Goal: Contribute content: Contribute content

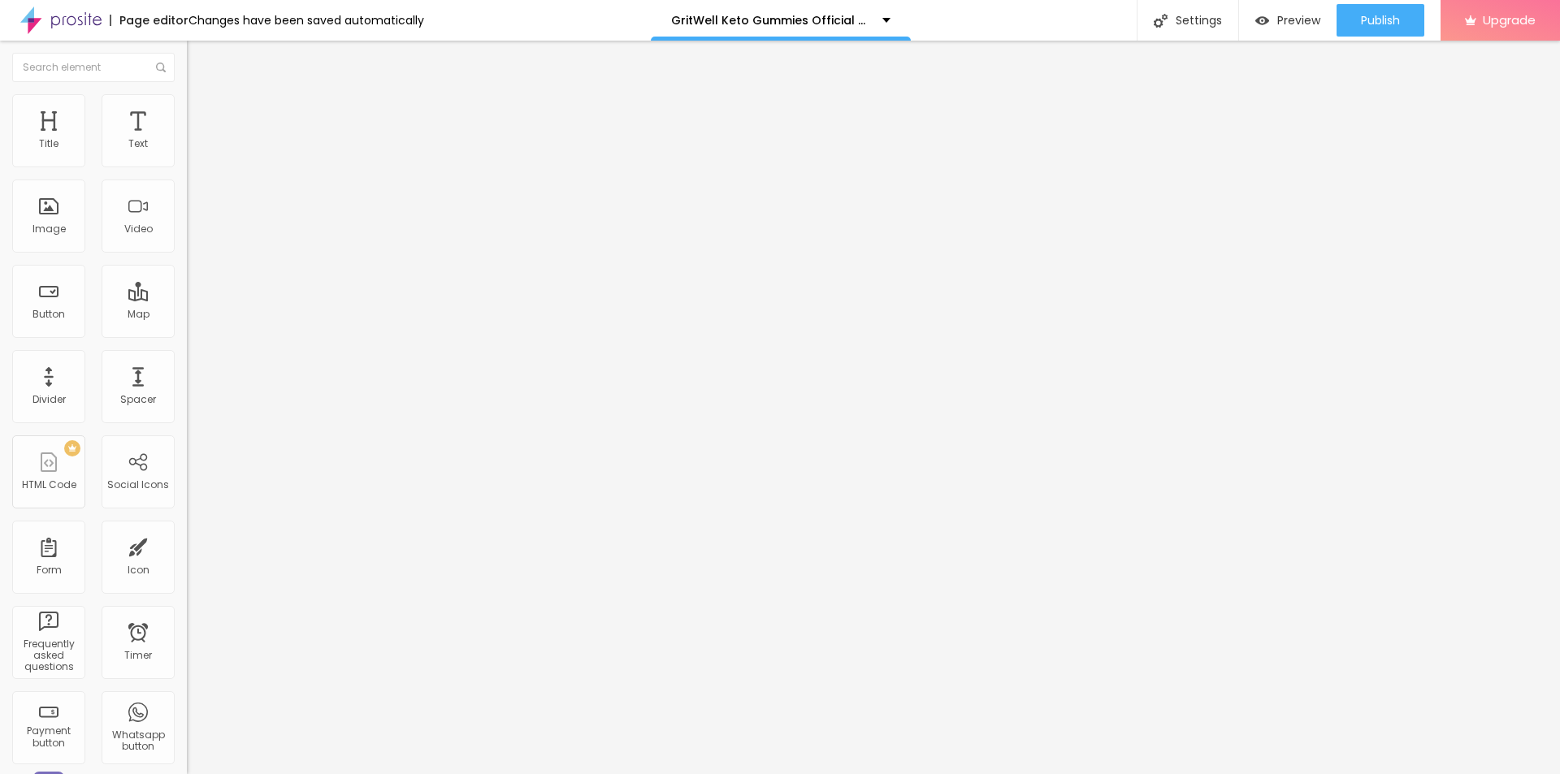
click at [187, 240] on button "button" at bounding box center [198, 231] width 23 height 17
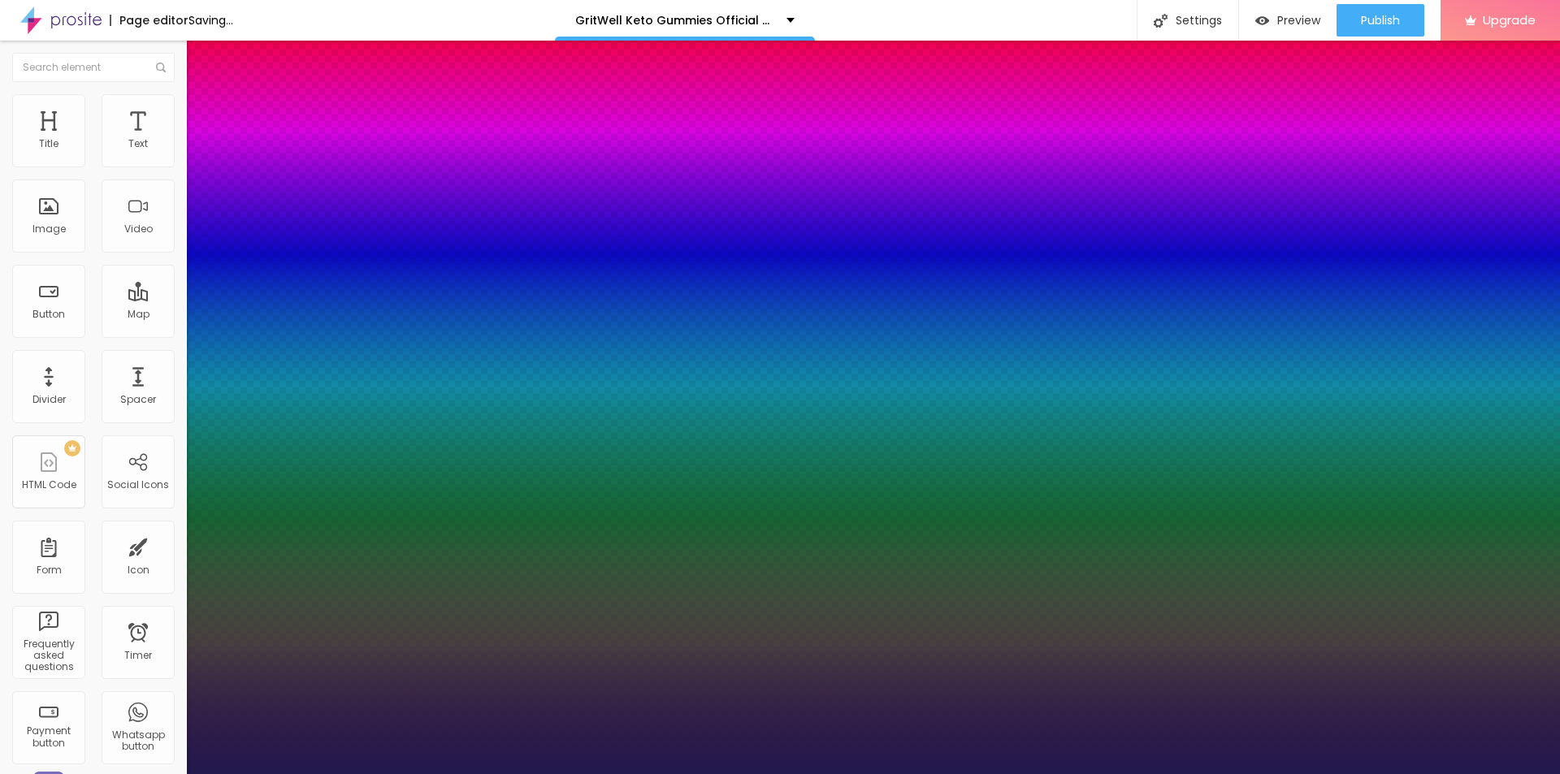
type input "1"
type input "18"
type input "1"
type input "19"
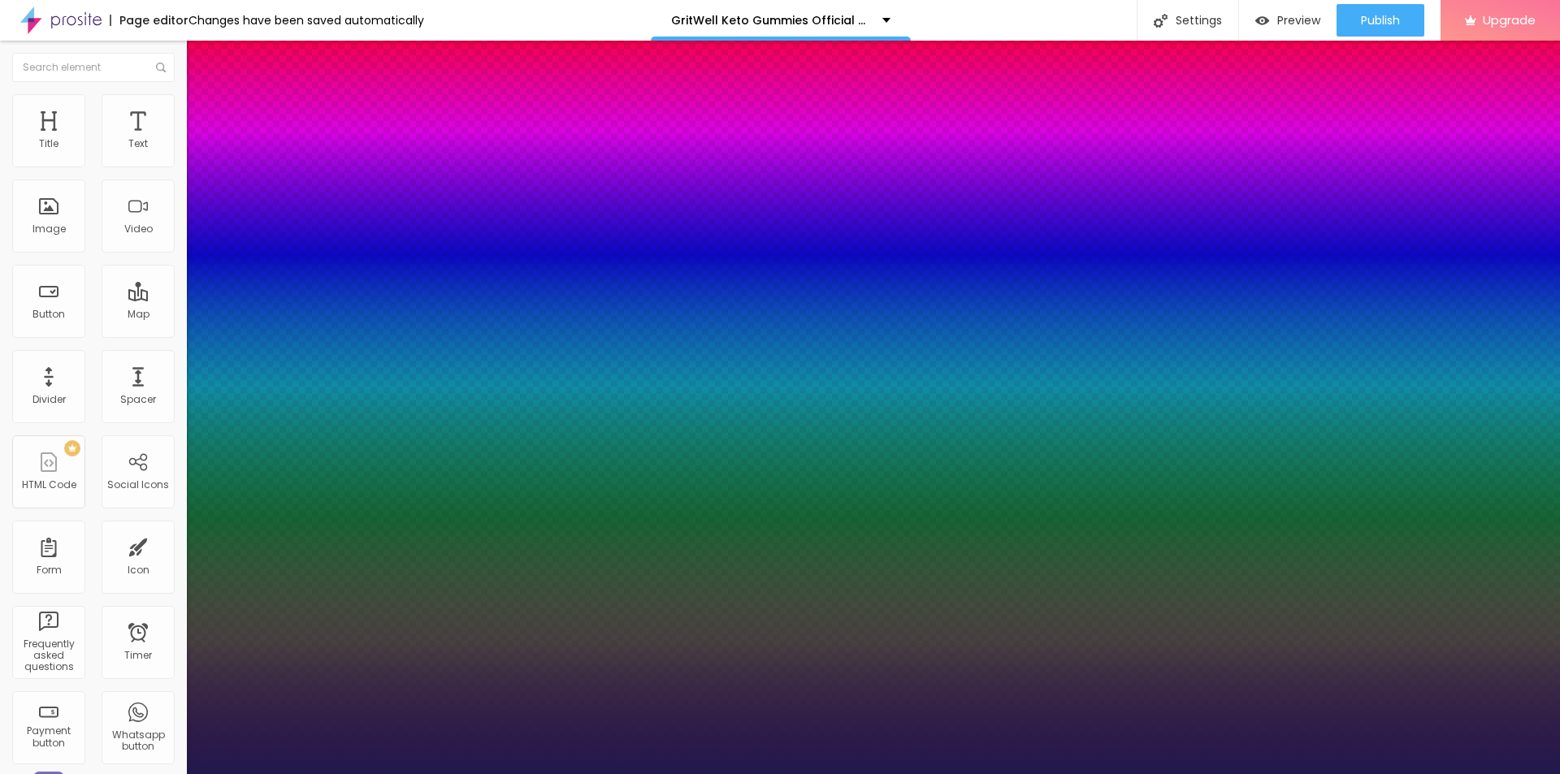
type input "19"
type input "1"
type input "22"
type input "1"
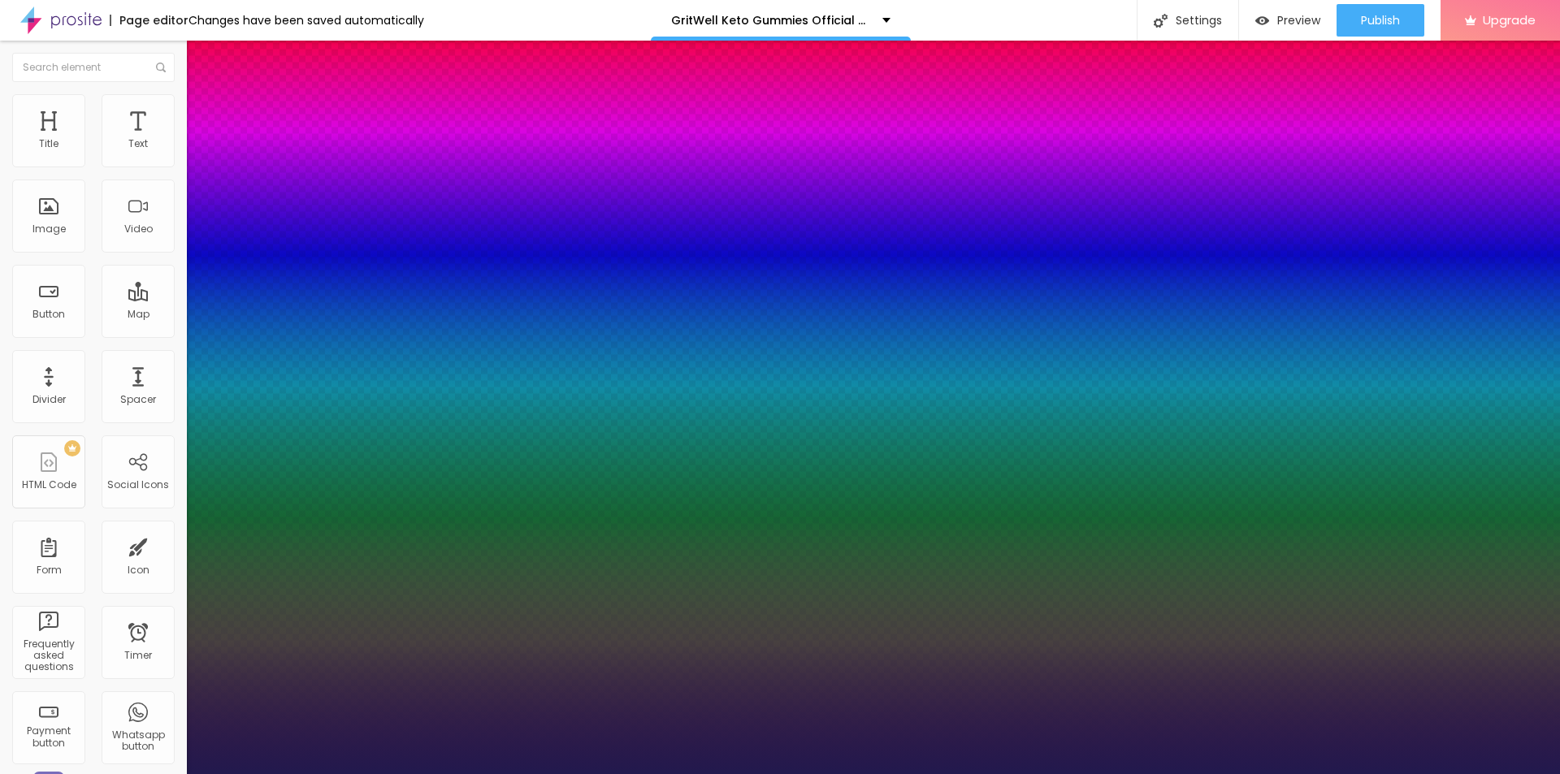
type input "23"
type input "1"
type input "24"
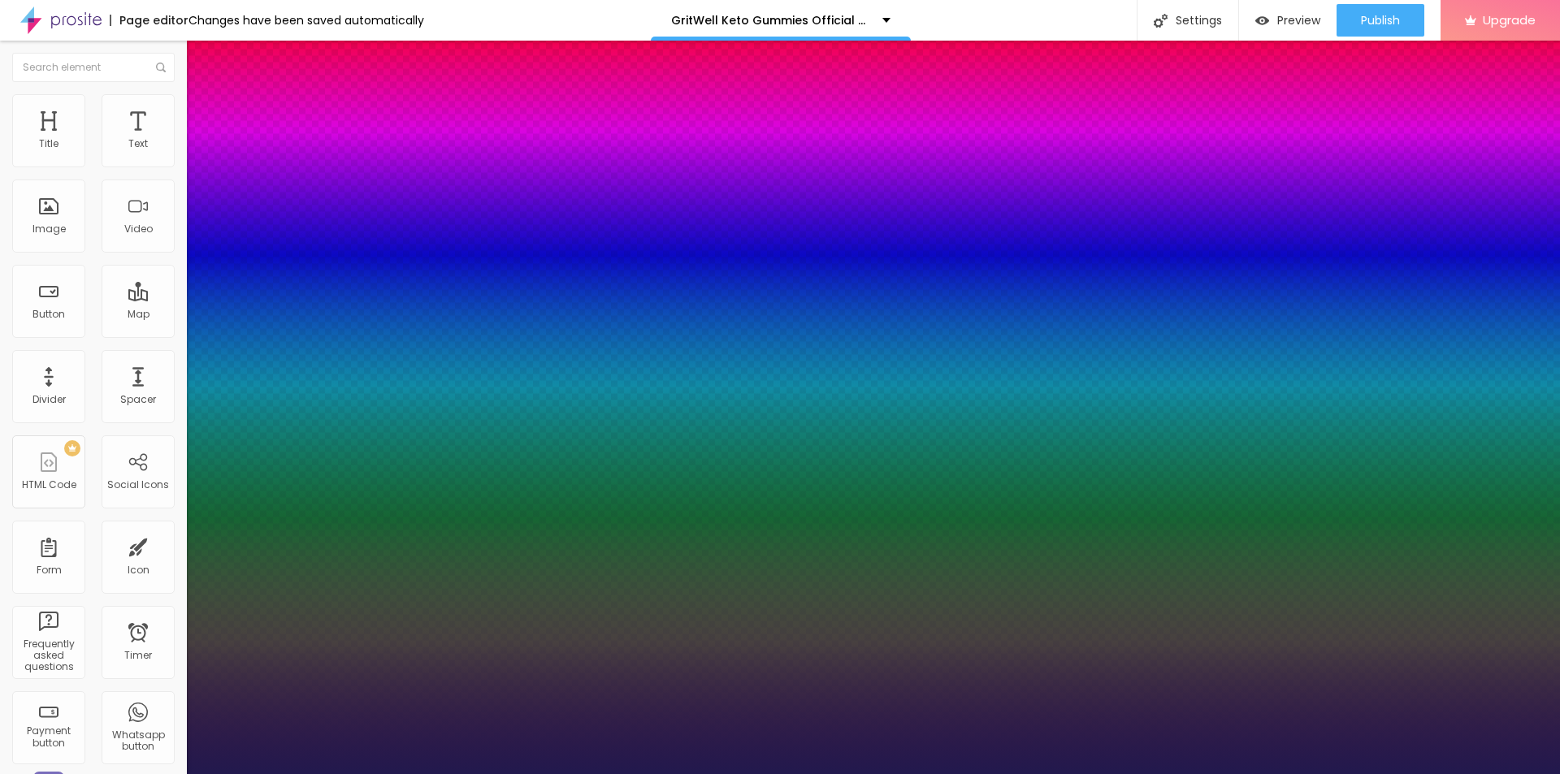
type input "1"
type input "25"
type input "1"
type input "28"
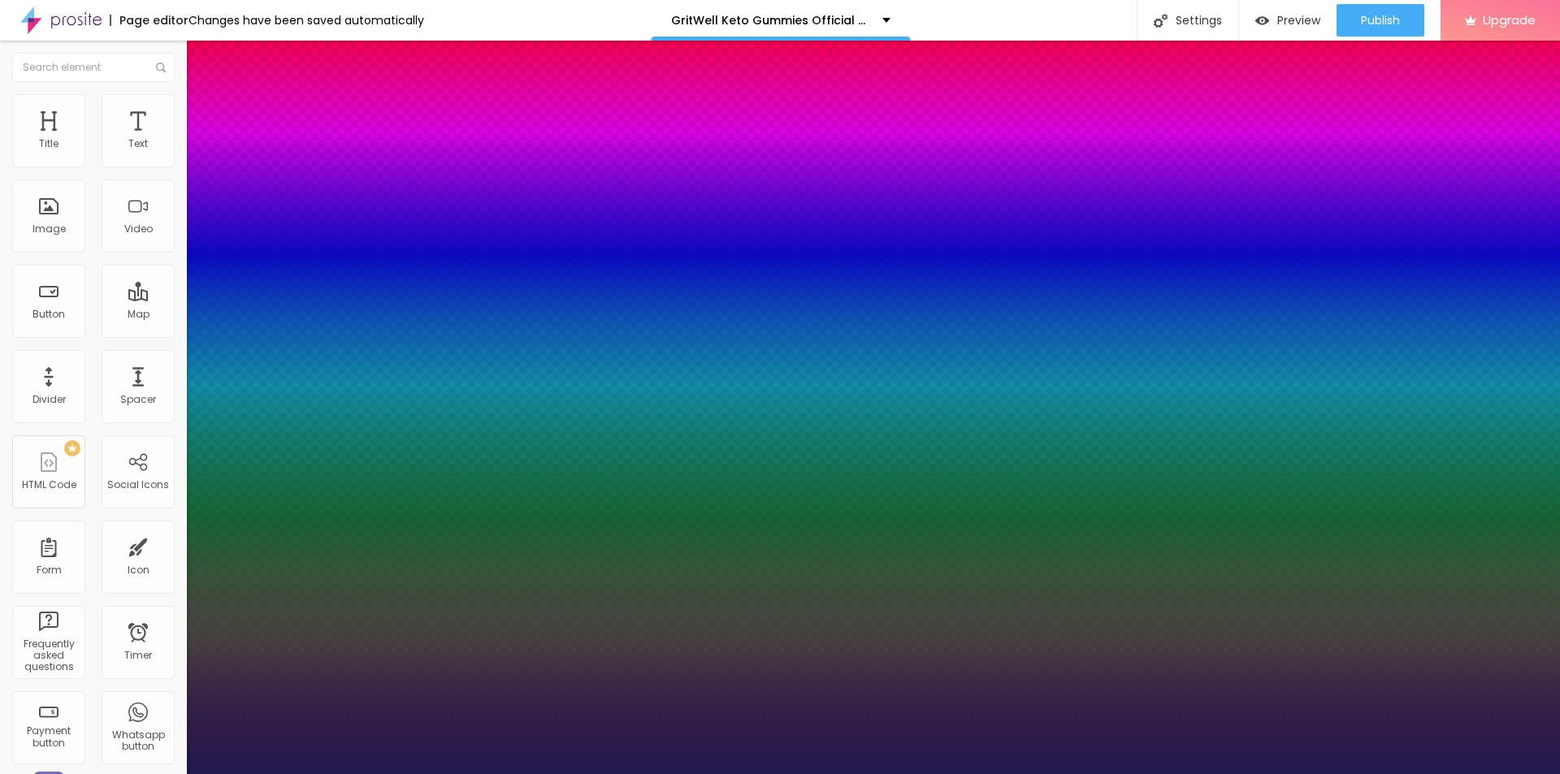
type input "28"
type input "1"
type input "29"
type input "1"
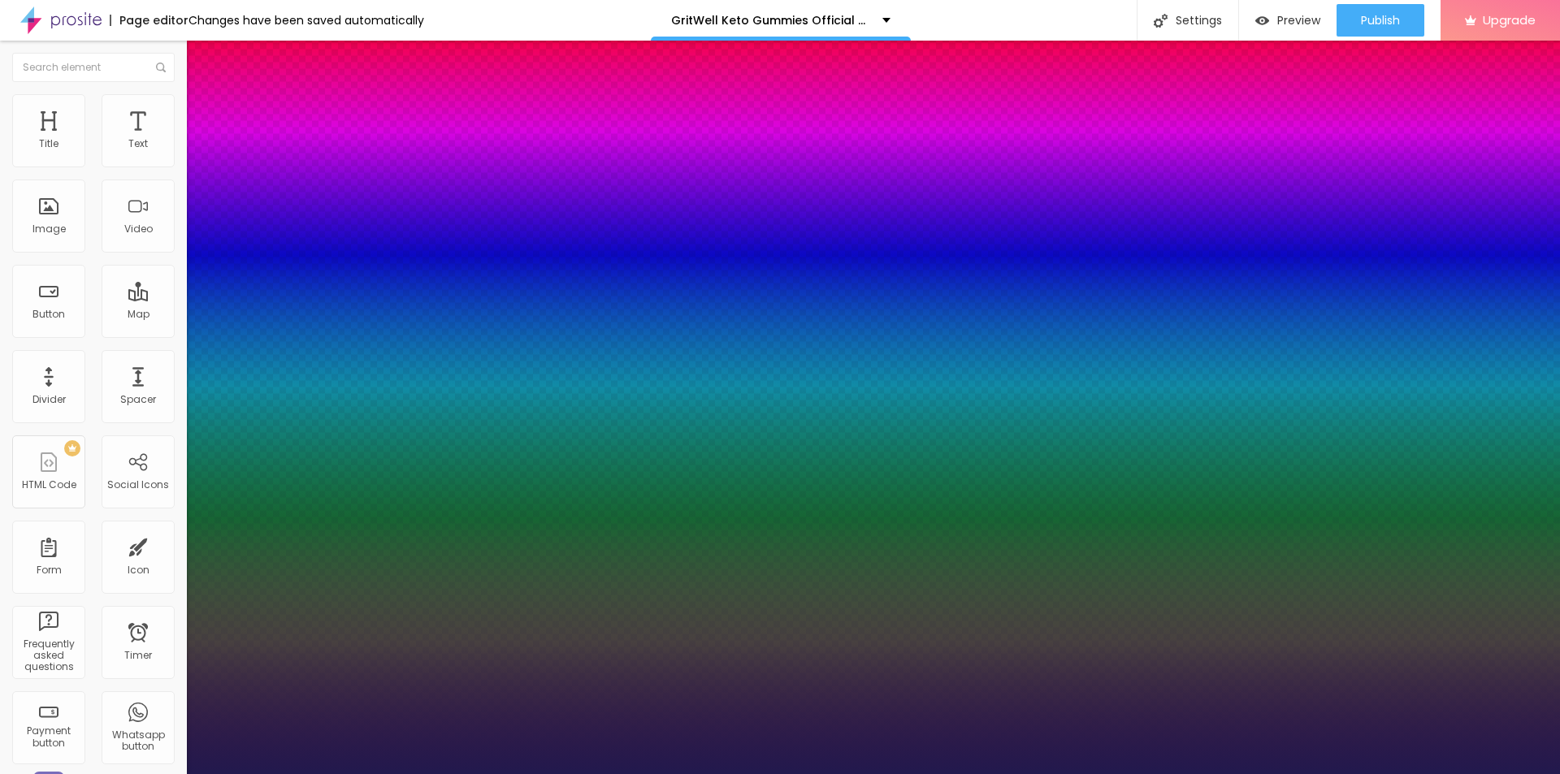
type input "32"
type input "1"
type input "35"
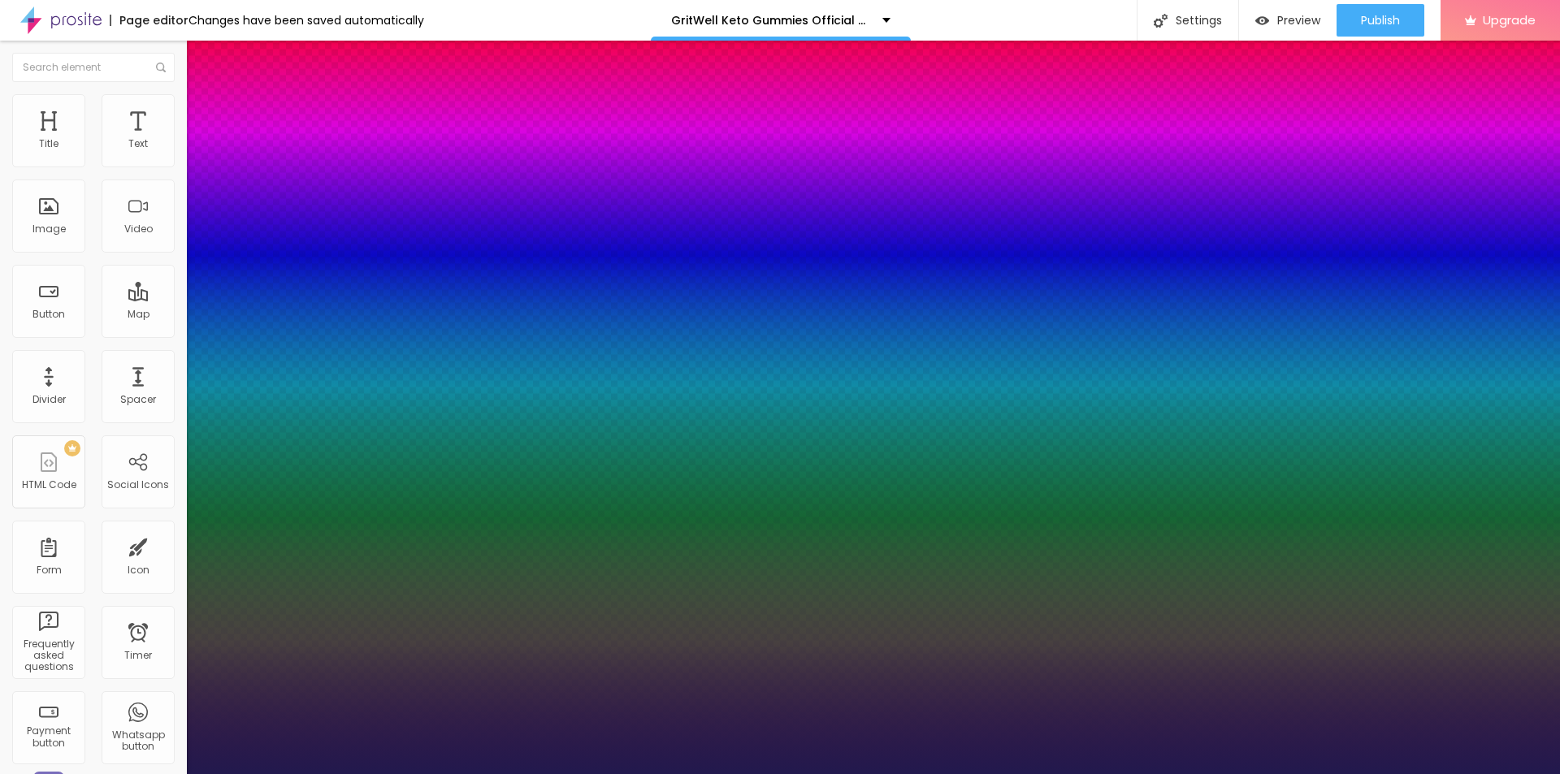
type input "1"
type input "36"
type input "1"
type input "37"
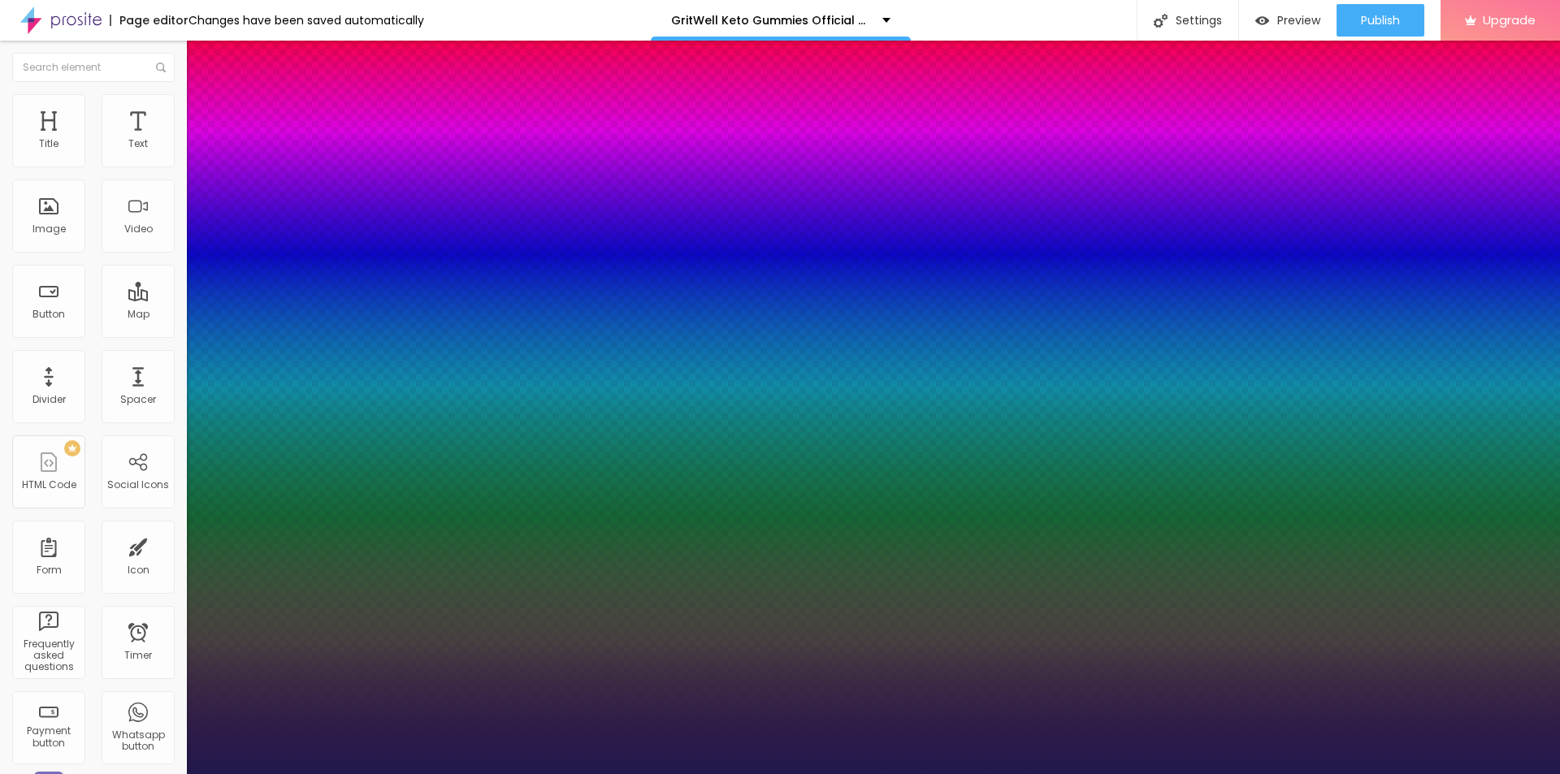
type input "37"
type input "1"
type input "35"
type input "1"
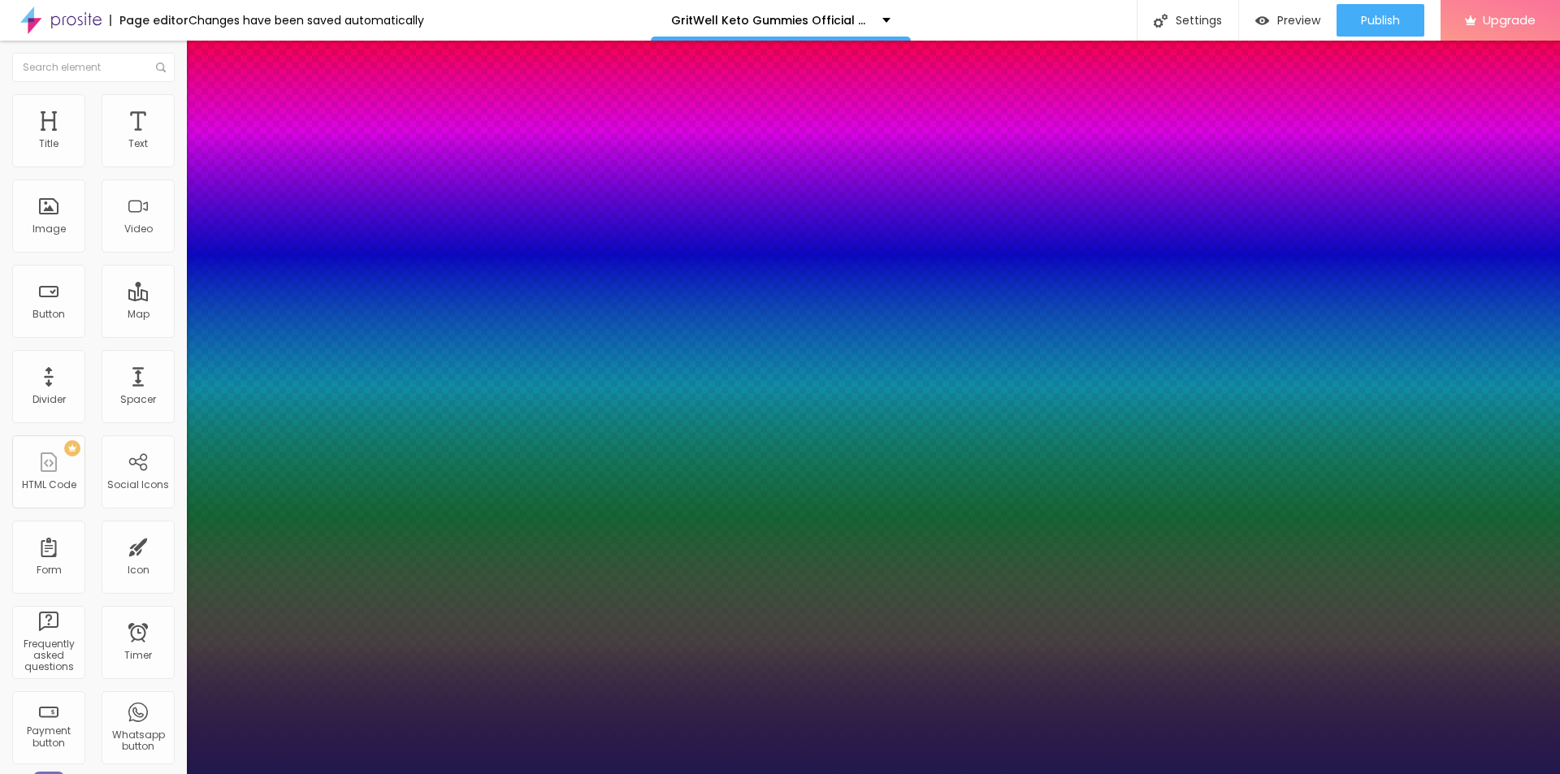
drag, startPoint x: 219, startPoint y: 455, endPoint x: 243, endPoint y: 456, distance: 23.6
type input "35"
type input "1"
click at [732, 773] on div at bounding box center [780, 774] width 1560 height 0
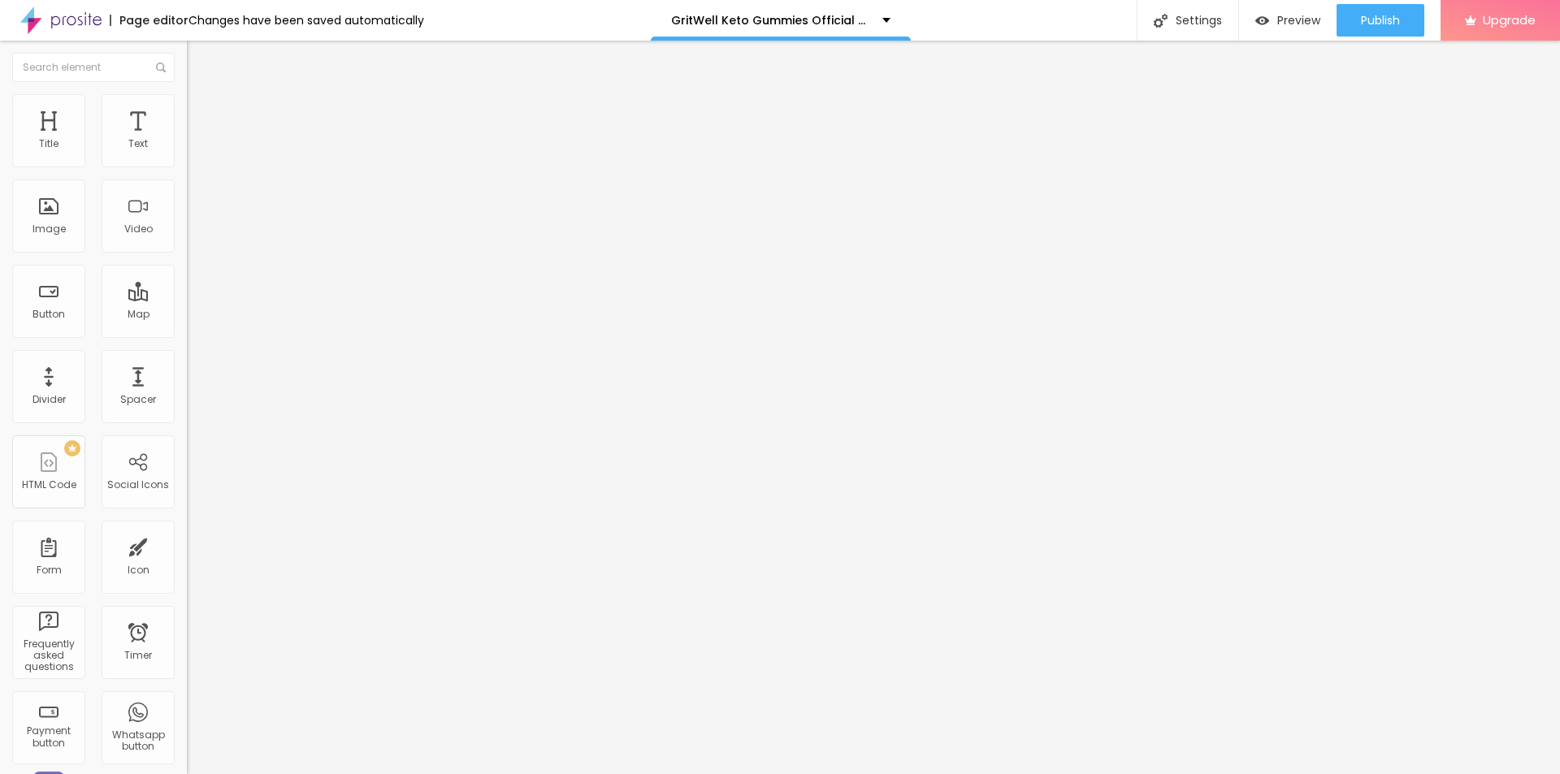
click at [187, 138] on div "Add image" at bounding box center [280, 132] width 187 height 11
click at [187, 140] on span "Add image" at bounding box center [220, 133] width 67 height 14
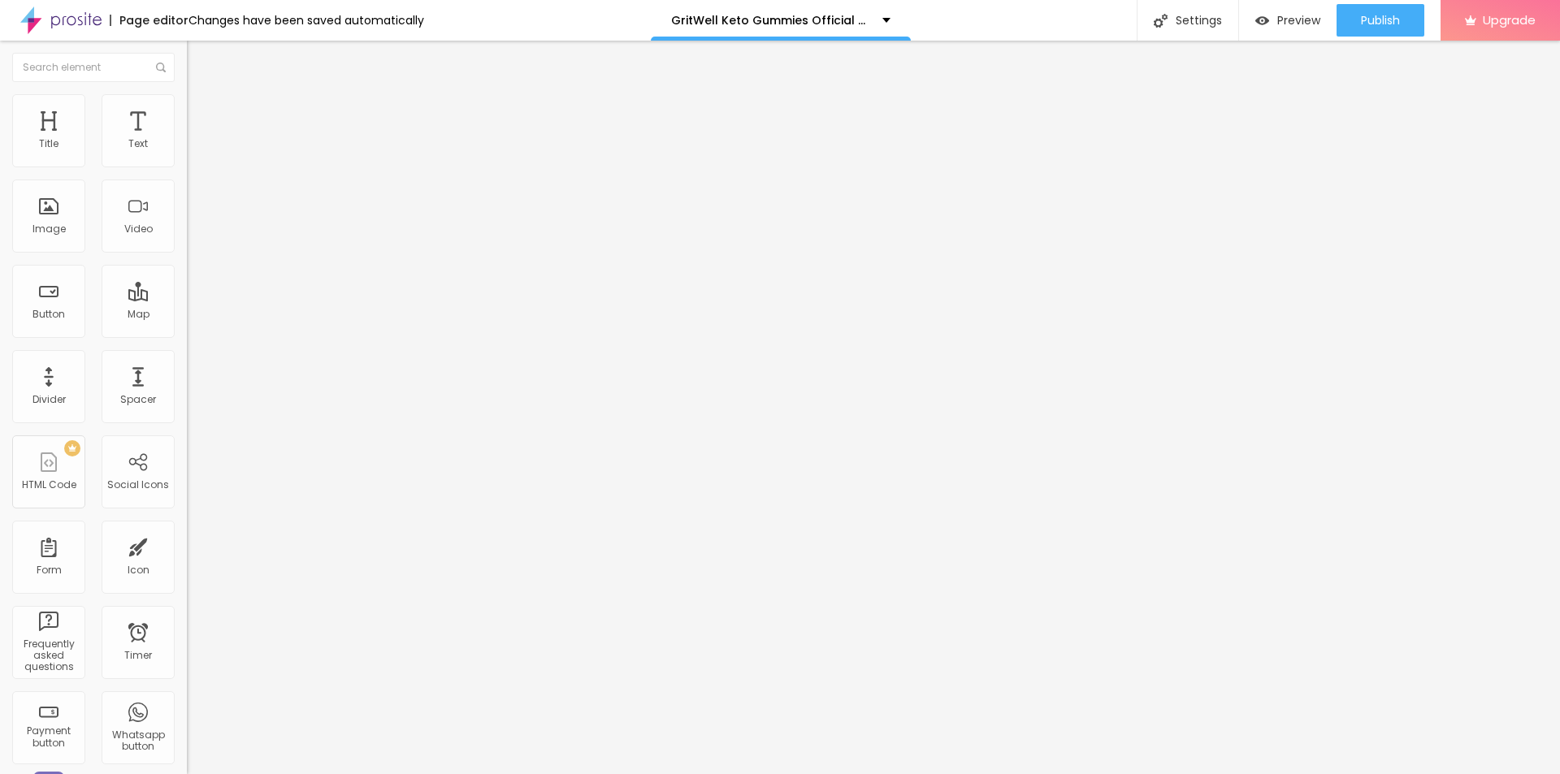
click at [187, 333] on input "https://" at bounding box center [284, 325] width 195 height 16
paste input "[DOMAIN_NAME][URL]"
type input "[URL][DOMAIN_NAME]"
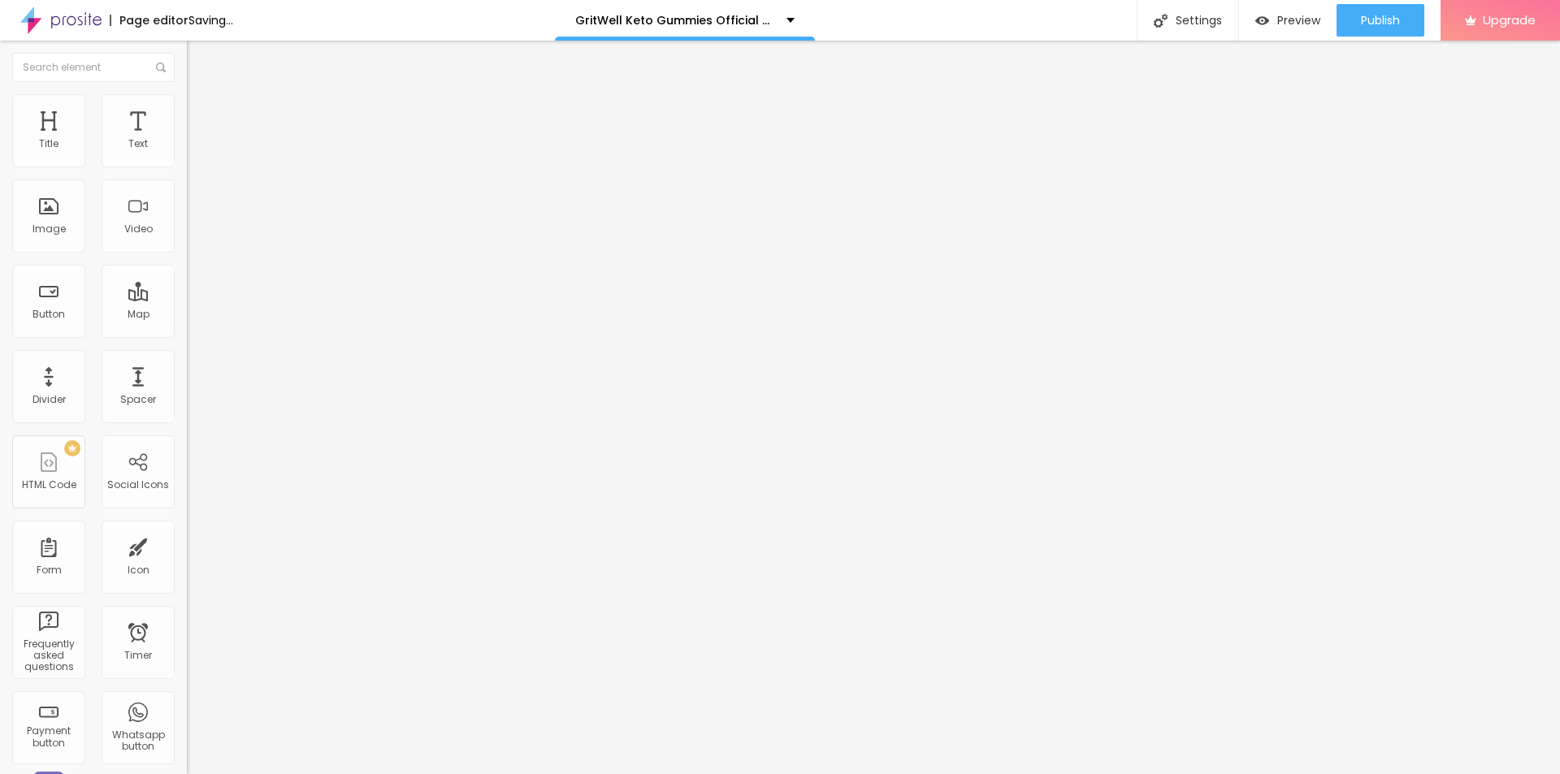
click at [187, 164] on input "text" at bounding box center [284, 156] width 195 height 16
paste input "GritWell Keto Gummies"
type input "GritWell Keto Gummies"
click at [187, 97] on img at bounding box center [194, 101] width 15 height 15
type input "95"
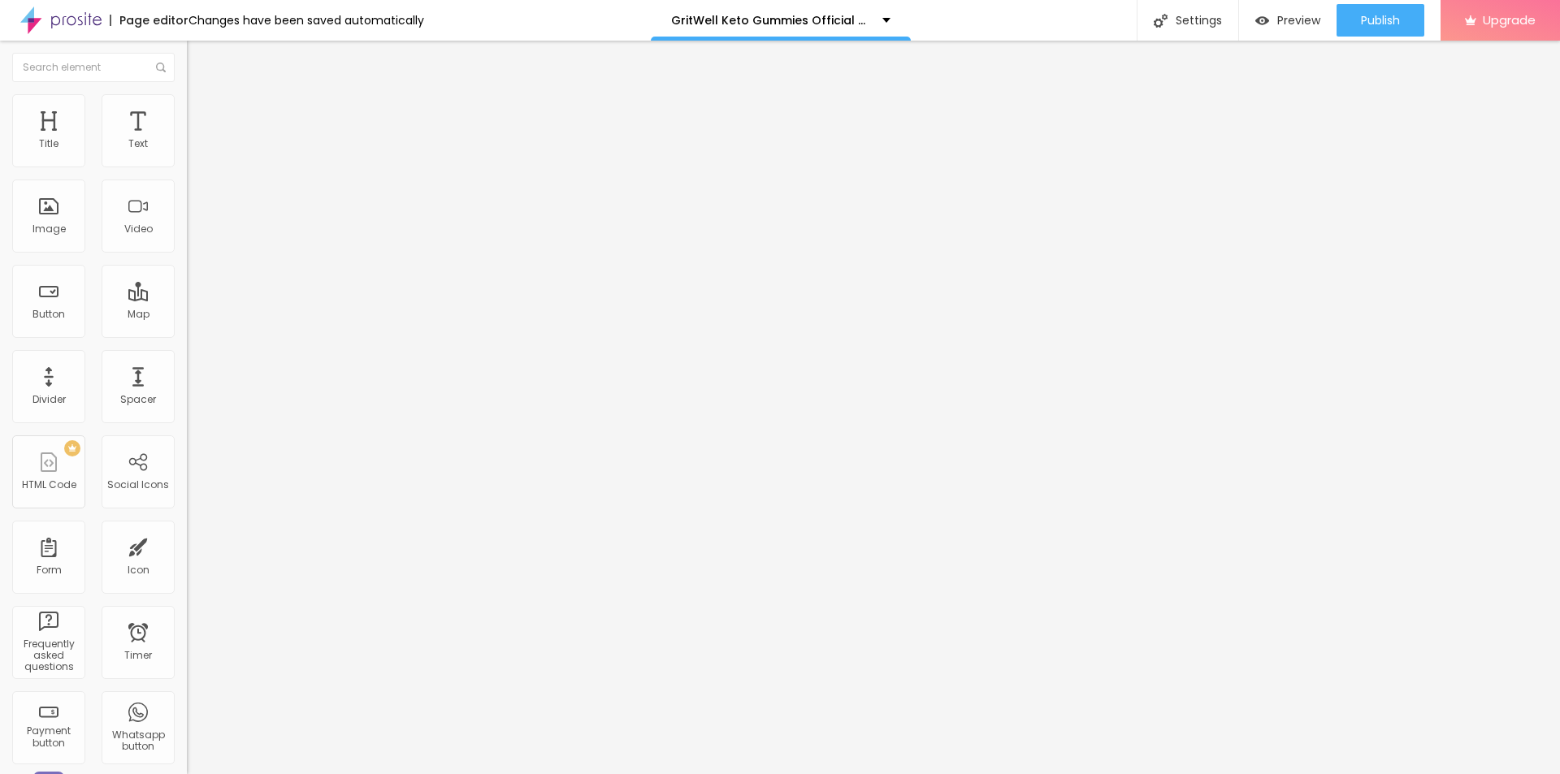
type input "95"
type input "90"
type input "85"
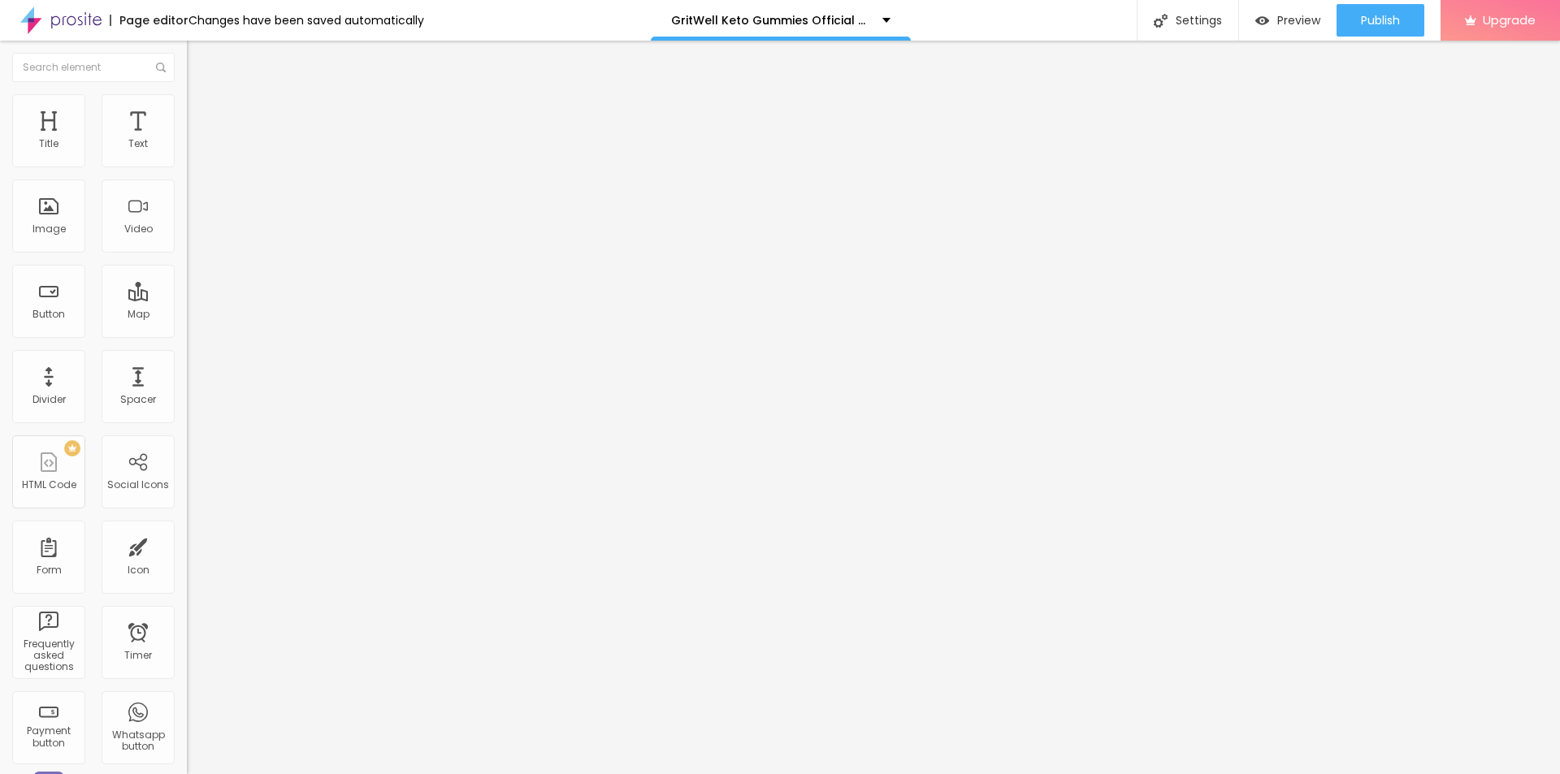
type input "80"
type input "75"
type input "70"
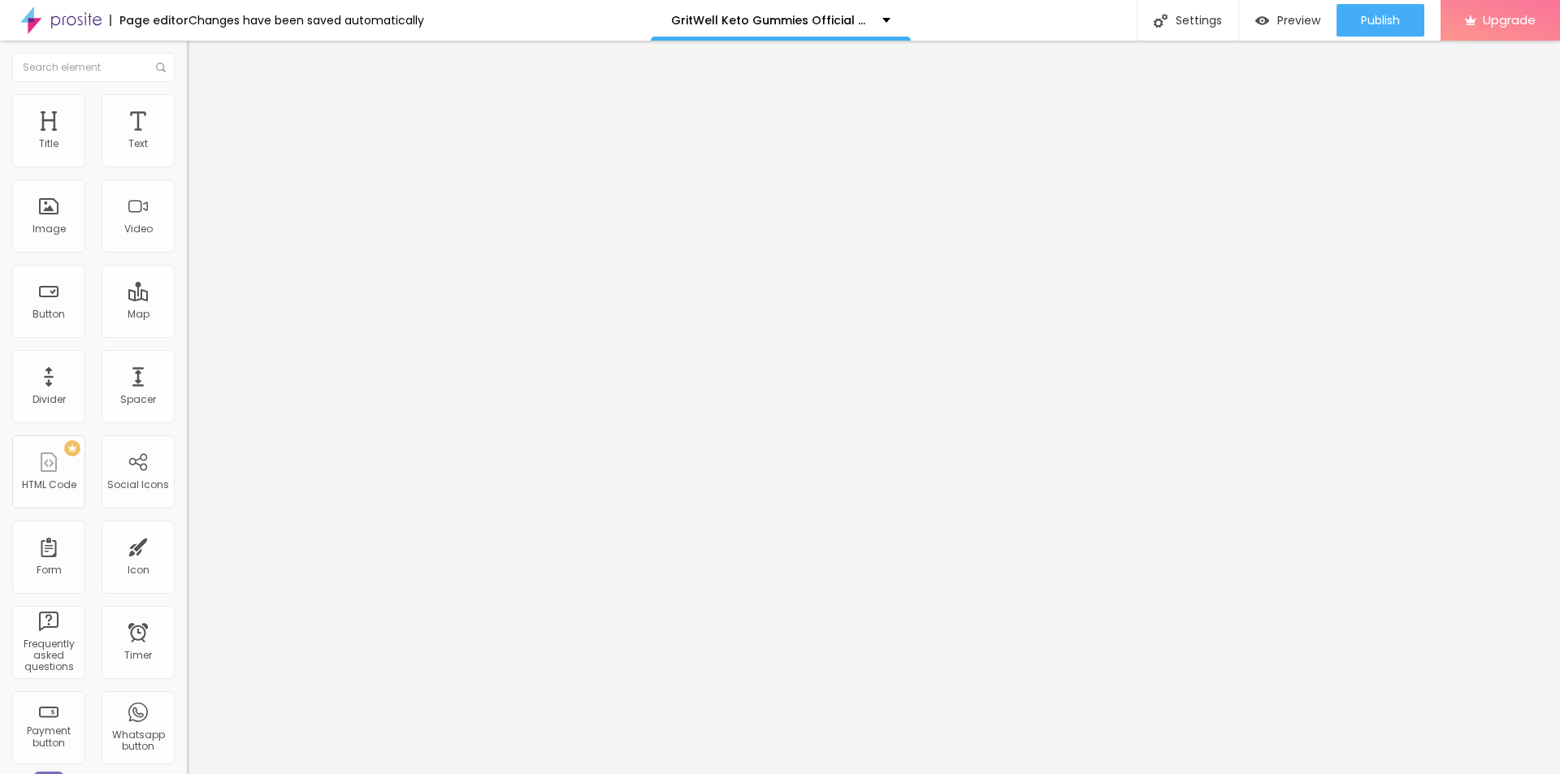
type input "70"
type input "65"
drag, startPoint x: 163, startPoint y: 172, endPoint x: 113, endPoint y: 174, distance: 50.4
type input "65"
click at [187, 167] on input "range" at bounding box center [239, 160] width 105 height 13
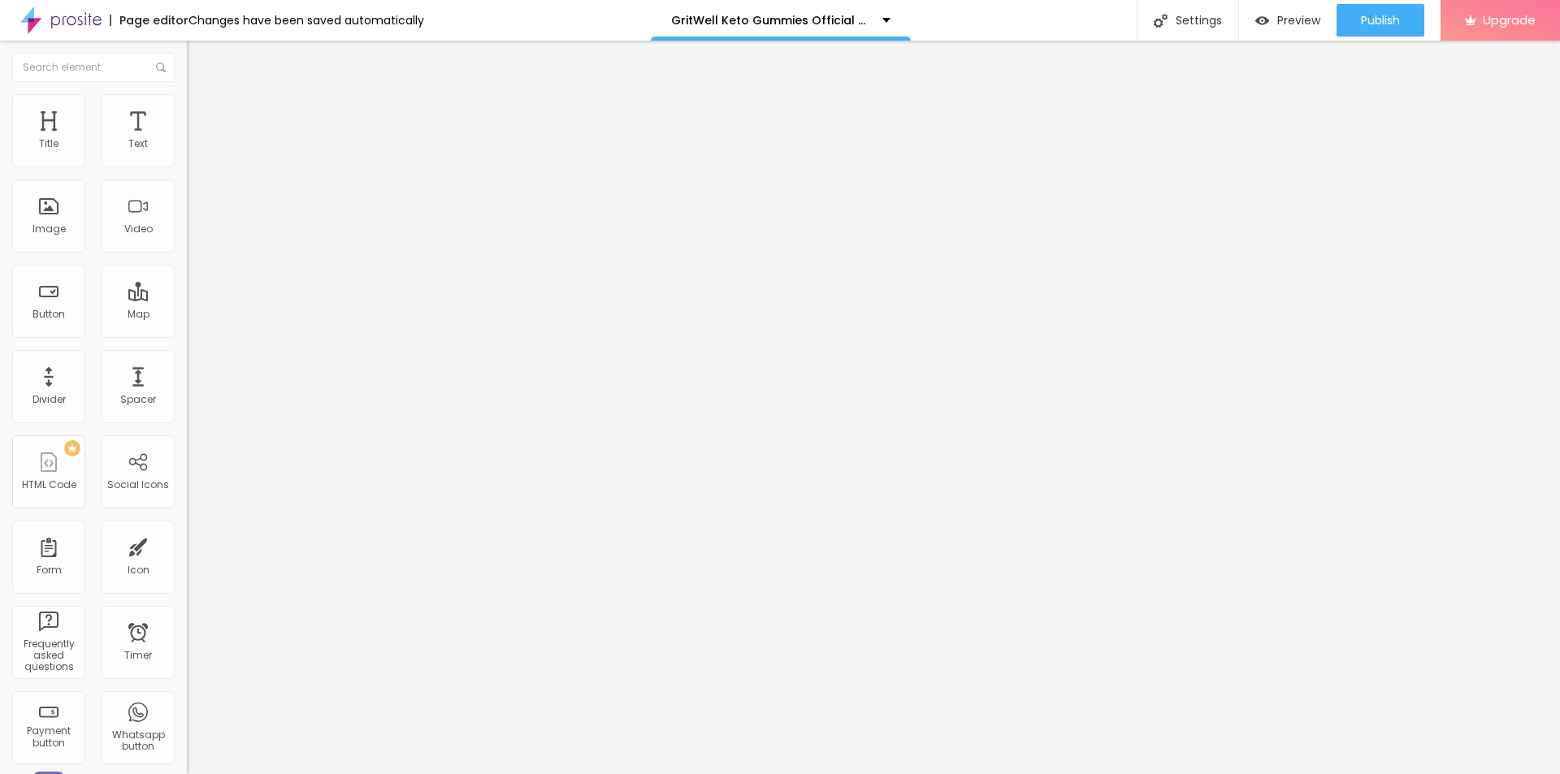
click at [187, 576] on div "Edit Text Style Advanced Typography Reset to default Shadow DISABLED Reset to d…" at bounding box center [280, 407] width 187 height 733
click at [193, 151] on icon "button" at bounding box center [198, 146] width 10 height 10
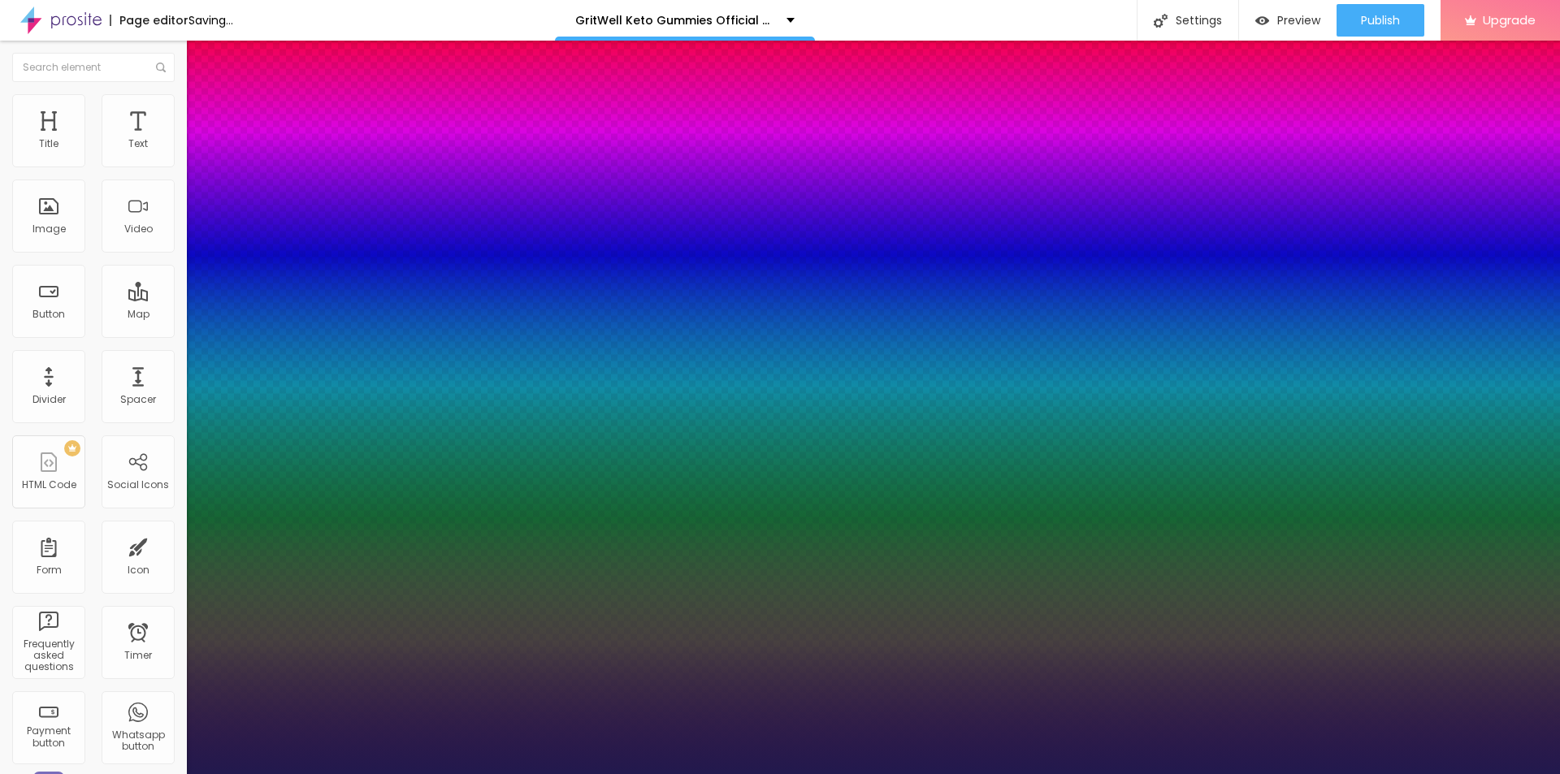
type input "1"
type input "17"
type input "1"
type input "22"
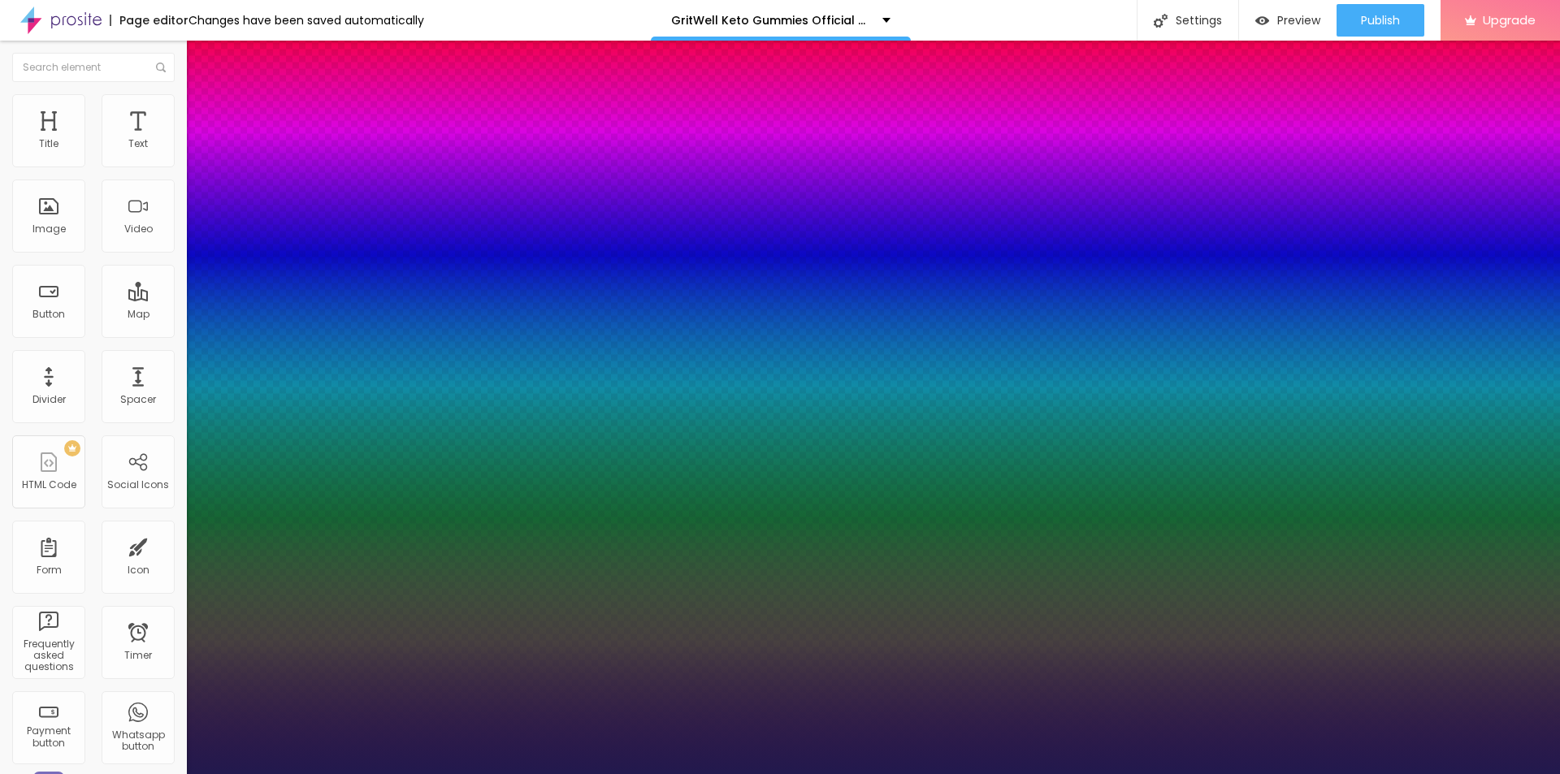
type input "22"
type input "1"
type input "23"
type input "1"
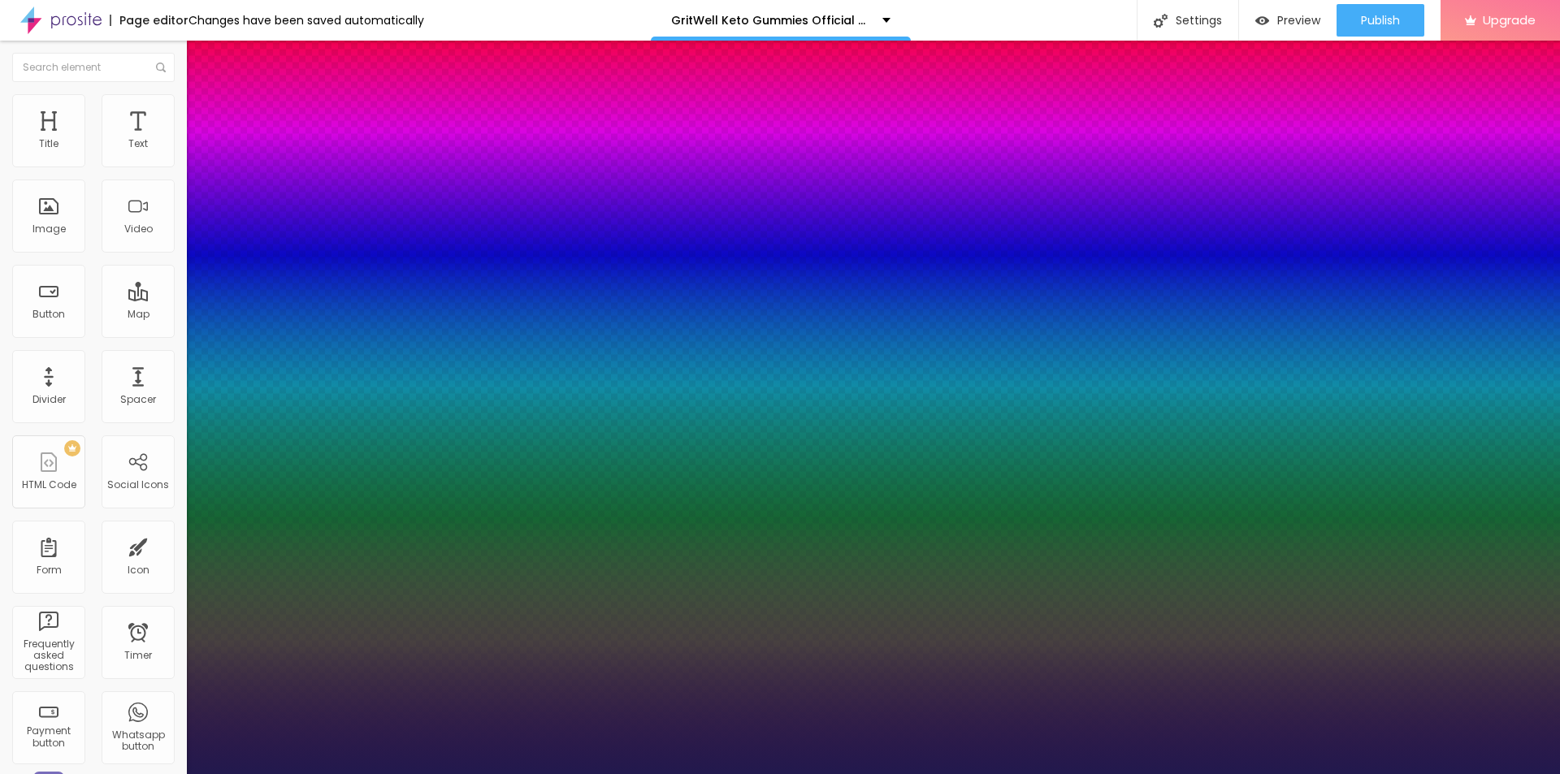
drag, startPoint x: 219, startPoint y: 275, endPoint x: 228, endPoint y: 277, distance: 9.1
type input "23"
click at [1087, 773] on div at bounding box center [780, 774] width 1560 height 0
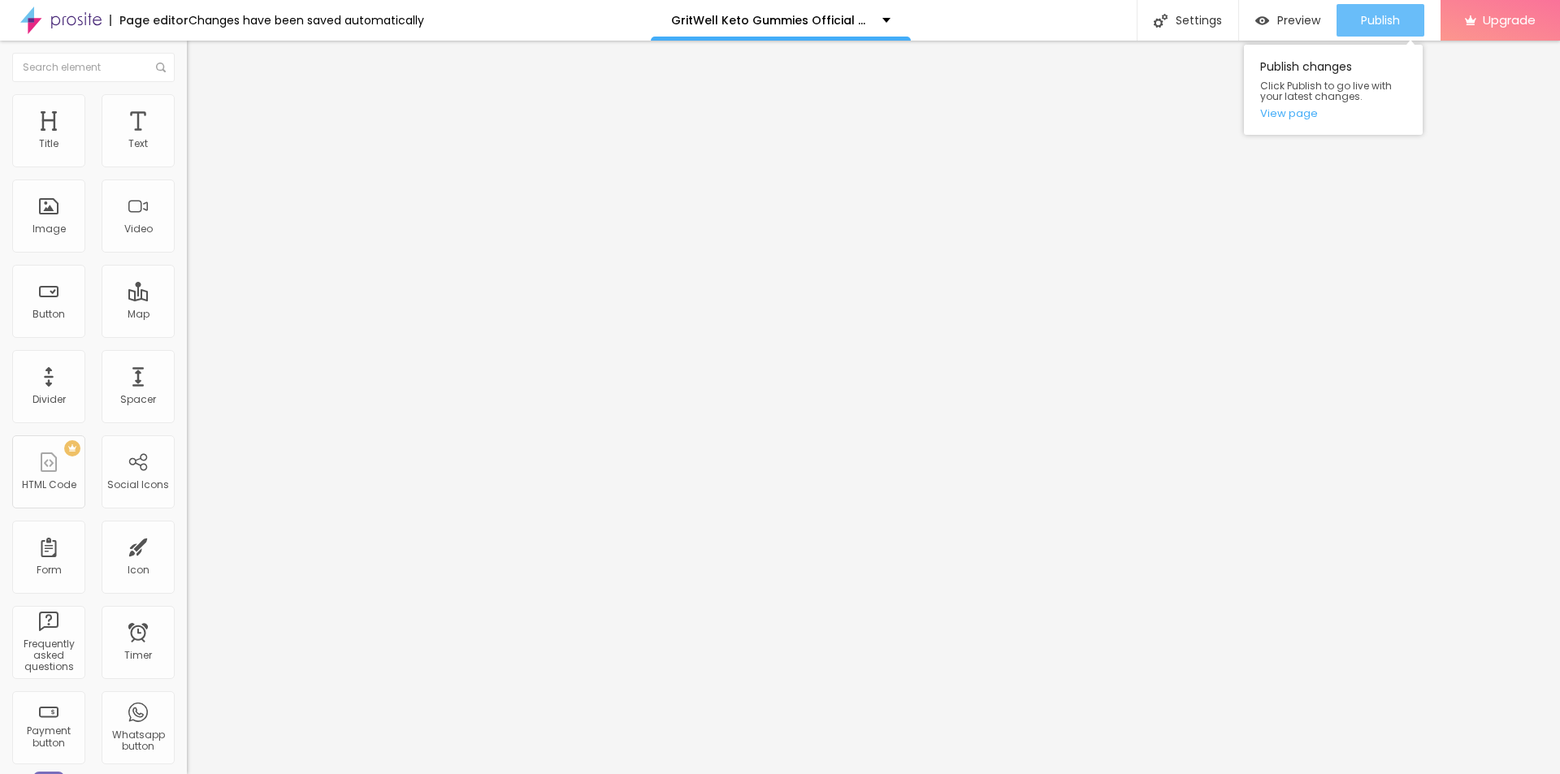
click at [1378, 23] on span "Publish" at bounding box center [1380, 20] width 39 height 13
click at [1290, 115] on link "View page" at bounding box center [1333, 113] width 146 height 11
